Goal: Task Accomplishment & Management: Use online tool/utility

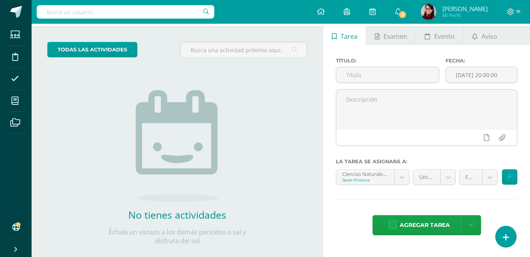
scroll to position [47, 0]
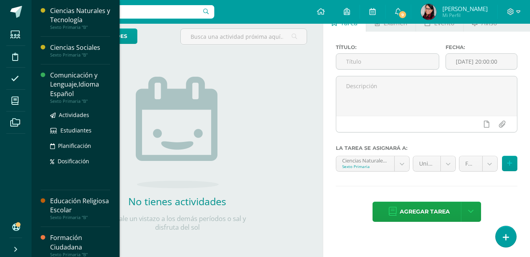
click at [73, 86] on div "Comunicación y Lenguaje,Idioma Español" at bounding box center [80, 84] width 60 height 27
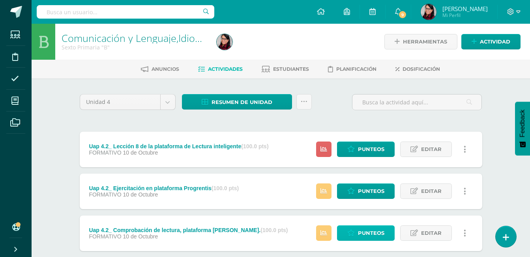
click at [368, 233] on span "Punteos" at bounding box center [371, 232] width 26 height 15
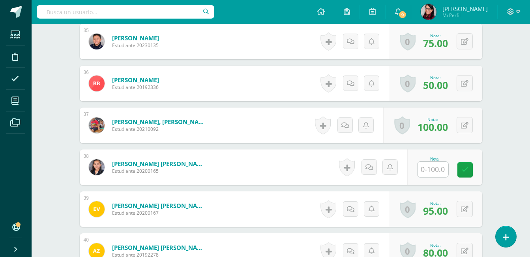
scroll to position [1688, 0]
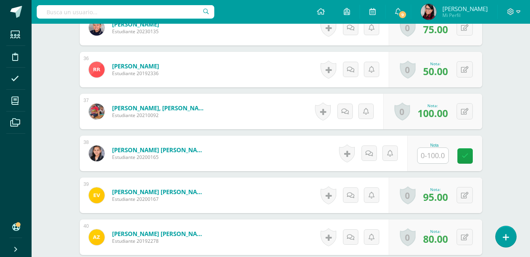
click at [435, 155] on input "text" at bounding box center [433, 155] width 31 height 15
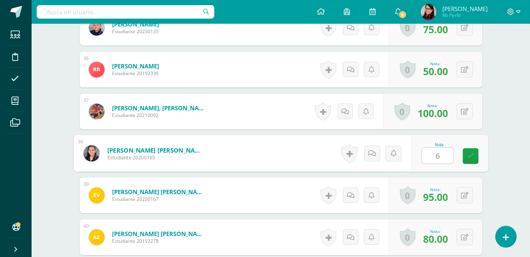
type input "60"
click at [470, 158] on icon at bounding box center [470, 155] width 7 height 7
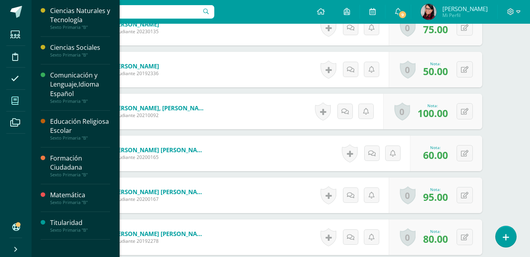
click at [15, 98] on icon at bounding box center [14, 101] width 7 height 8
